Goal: Information Seeking & Learning: Learn about a topic

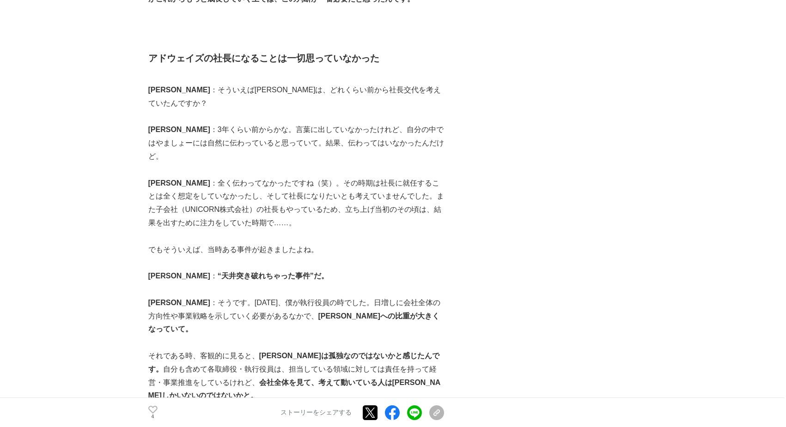
scroll to position [1432, 0]
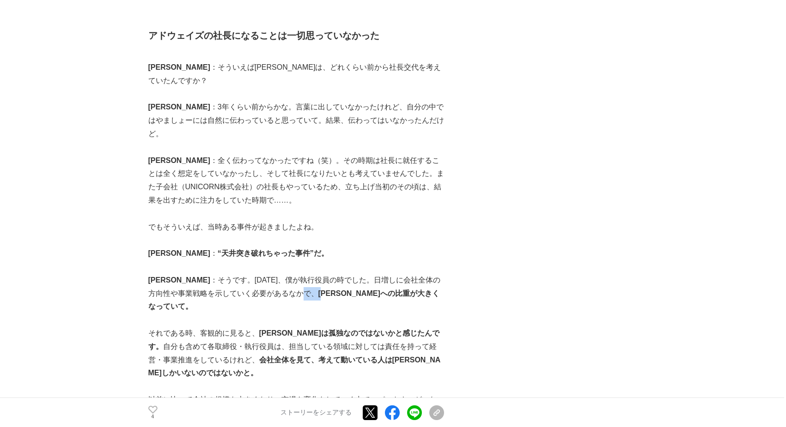
drag, startPoint x: 269, startPoint y: 229, endPoint x: 280, endPoint y: 231, distance: 11.7
click at [280, 274] on p "[PERSON_NAME] ：そうです。[DATE]、僕が執行役員の時でした。日増しに会社全体の方向性や事業戦略を示していく必要があるなかで、 [PERSON…" at bounding box center [296, 294] width 296 height 40
click at [255, 327] on p "それである時、客観的に見ると、 [PERSON_NAME]は孤独なのではないかと感じたんです。 自分も含めて各取締役・執行役員は、担当している領域に対しては責…" at bounding box center [296, 353] width 296 height 53
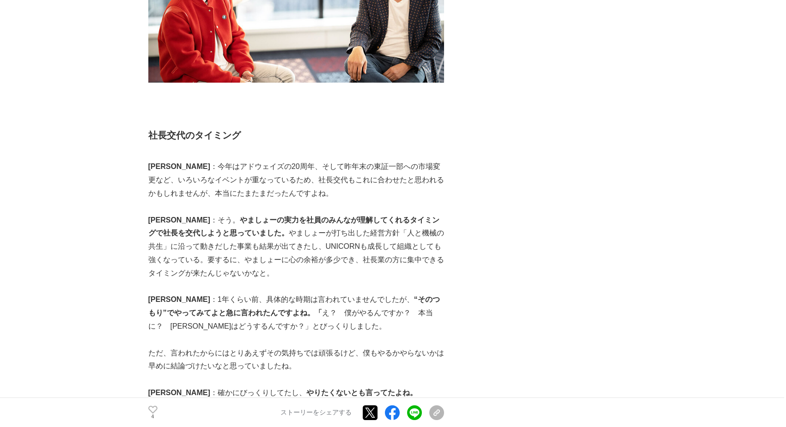
scroll to position [2264, 0]
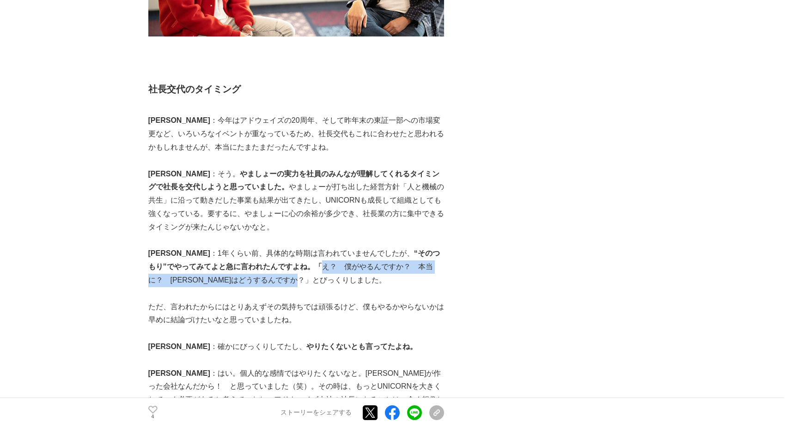
drag, startPoint x: 271, startPoint y: 175, endPoint x: 272, endPoint y: 185, distance: 10.2
click at [272, 247] on p "[PERSON_NAME] ：1年くらい前、具体的な時期は言われていませんでしたが、 “そのつもり”でやってみてよと急に言われたんですよね。「 え？　僕がやる…" at bounding box center [296, 267] width 296 height 40
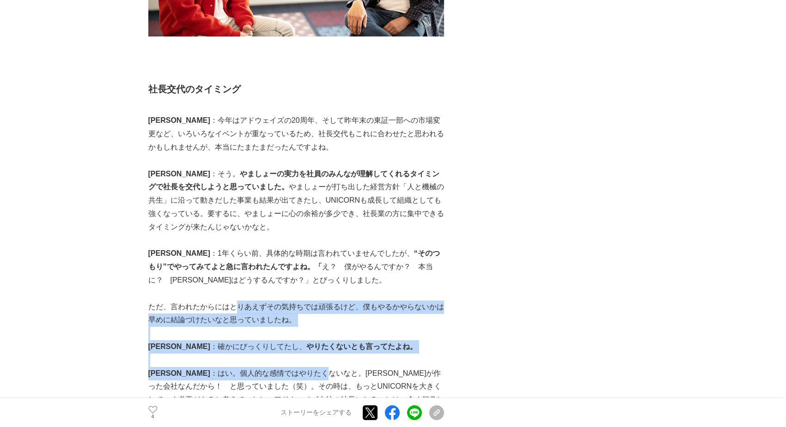
drag, startPoint x: 233, startPoint y: 220, endPoint x: 278, endPoint y: 280, distance: 74.8
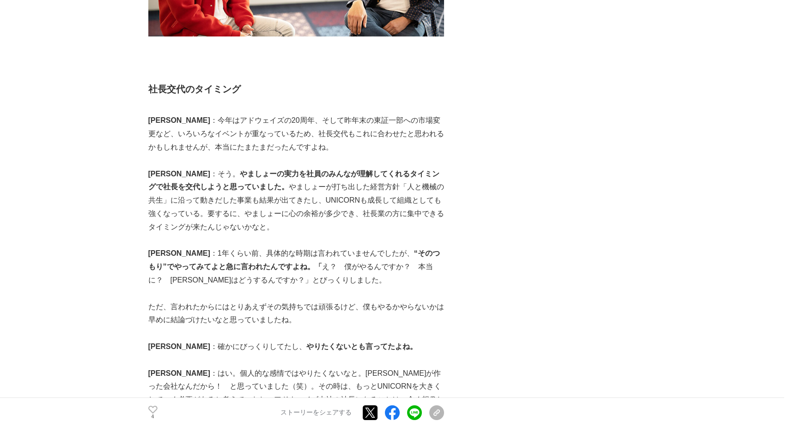
click at [202, 247] on p "[PERSON_NAME] ：1年くらい前、具体的な時期は言われていませんでしたが、 “そのつもり”でやってみてよと急に言われたんですよね。「 え？　僕がやる…" at bounding box center [296, 267] width 296 height 40
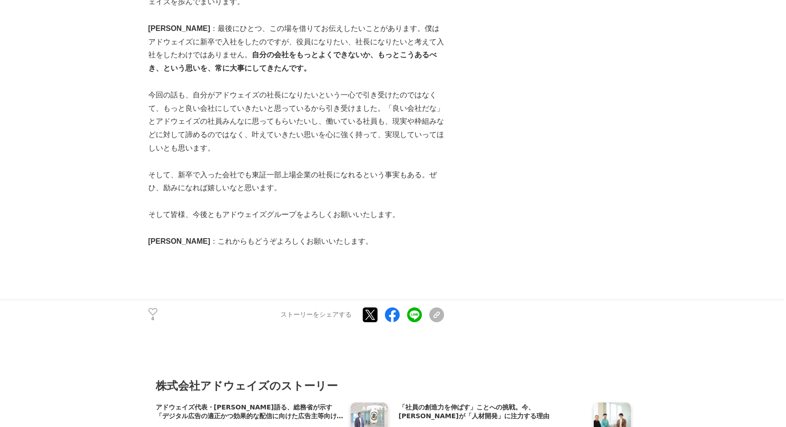
scroll to position [3650, 0]
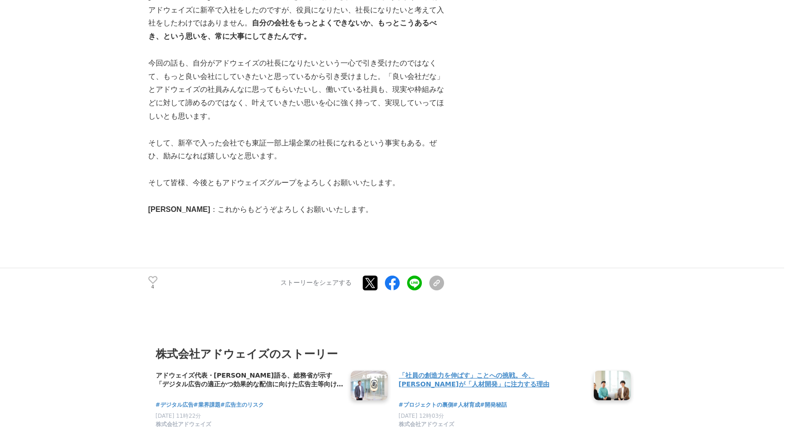
click at [493, 371] on h4 "「社員の創造力を伸ばす」ことへの挑戦。今、[PERSON_NAME]が「人材開発」に注力する理由" at bounding box center [493, 380] width 188 height 19
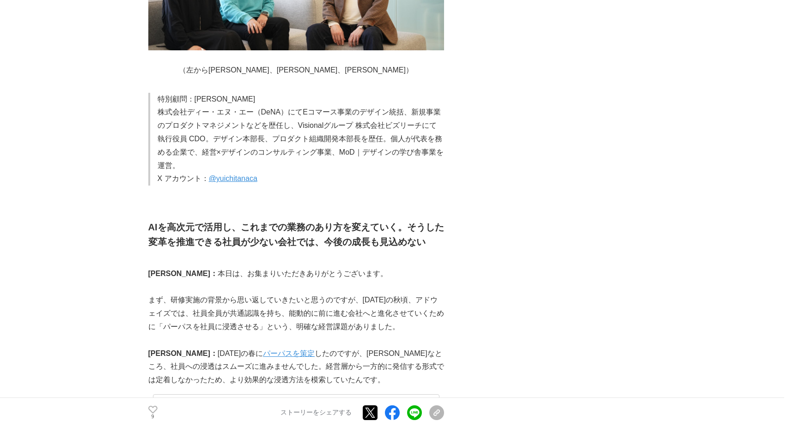
scroll to position [924, 0]
